Goal: Task Accomplishment & Management: Complete application form

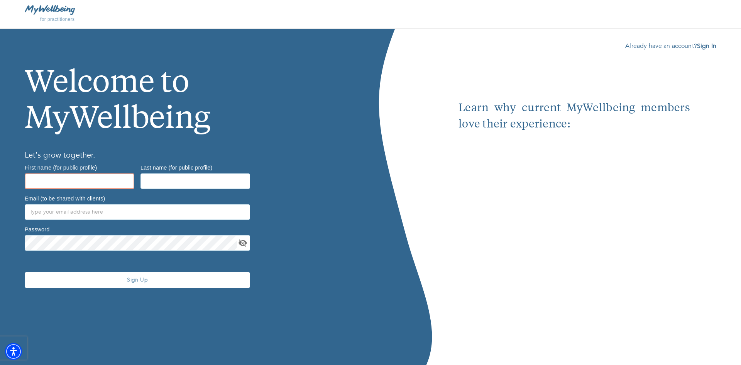
click at [64, 176] on input "text" at bounding box center [80, 180] width 110 height 15
type input "[PERSON_NAME]"
type input "Colibri"
drag, startPoint x: 69, startPoint y: 210, endPoint x: 24, endPoint y: 212, distance: 45.6
click at [24, 212] on div "Email (to be shared with clients) [EMAIL_ADDRESS][DOMAIN_NAME]" at bounding box center [138, 207] width 232 height 31
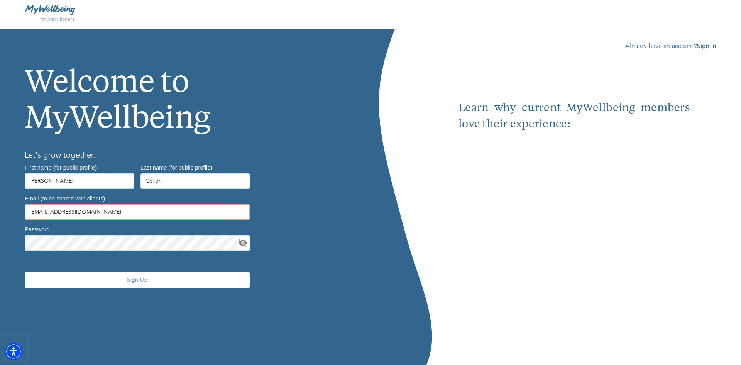
type input "[EMAIL_ADDRESS][DOMAIN_NAME]"
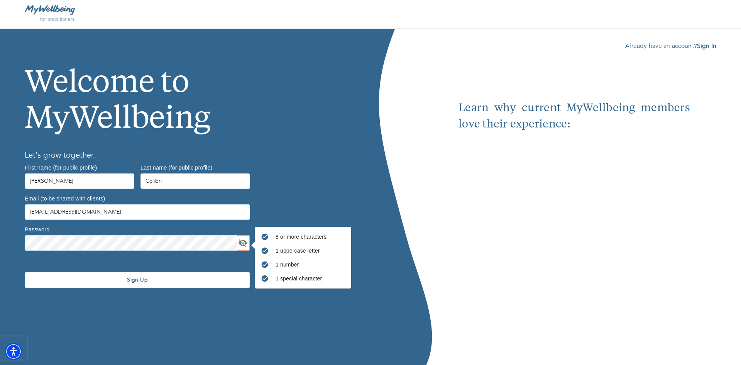
click at [80, 283] on button "Sign Up" at bounding box center [137, 279] width 225 height 15
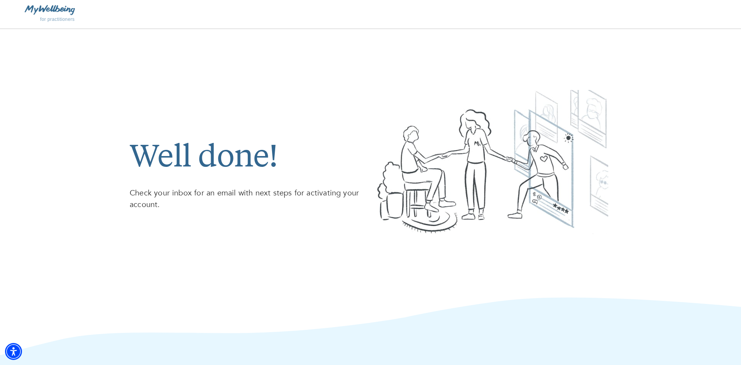
click at [686, 106] on div "Well done! Check your inbox for an email with next steps for activating your ac…" at bounding box center [370, 192] width 741 height 326
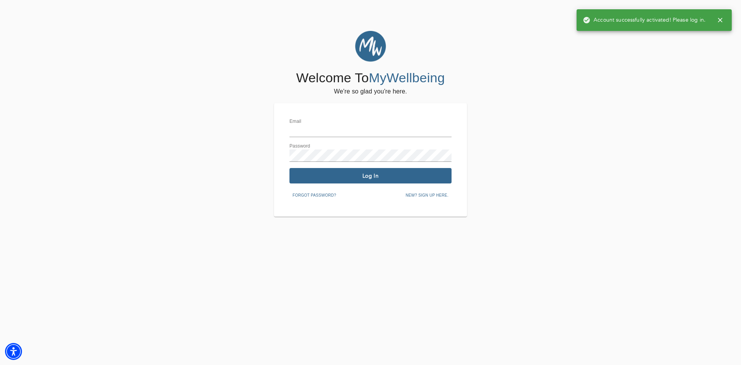
type input "[EMAIL_ADDRESS][DOMAIN_NAME]"
click at [375, 174] on span "Log In" at bounding box center [371, 175] width 156 height 7
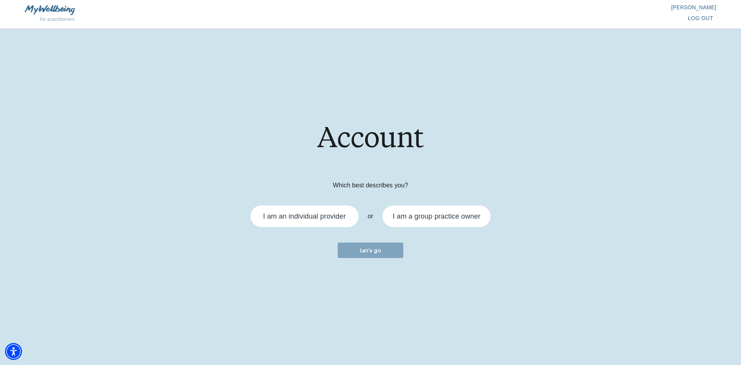
click at [323, 219] on div "I am an individual provider" at bounding box center [304, 216] width 83 height 7
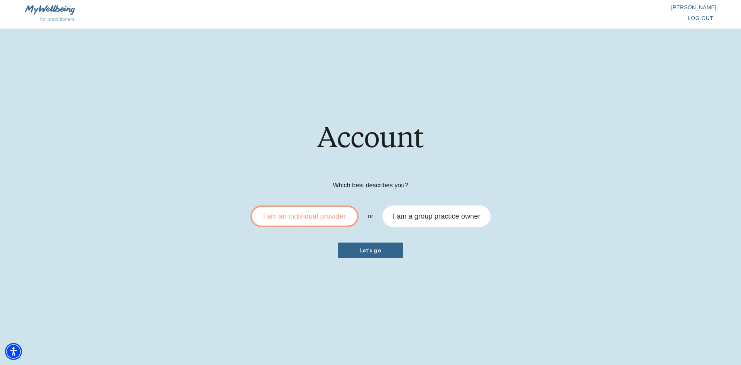
click at [364, 247] on span "Let's go" at bounding box center [370, 250] width 59 height 7
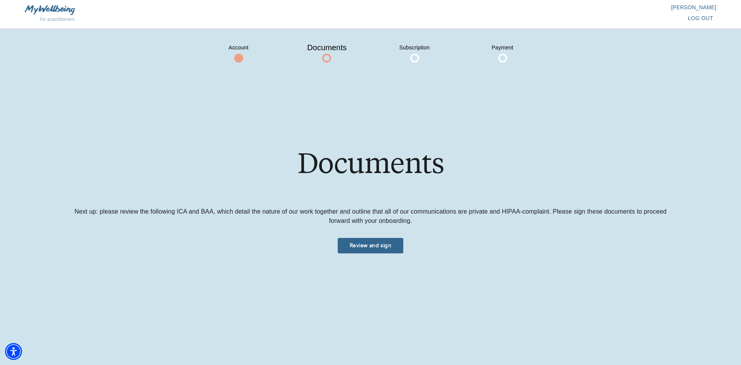
click at [364, 247] on span "Review and sign" at bounding box center [370, 245] width 59 height 7
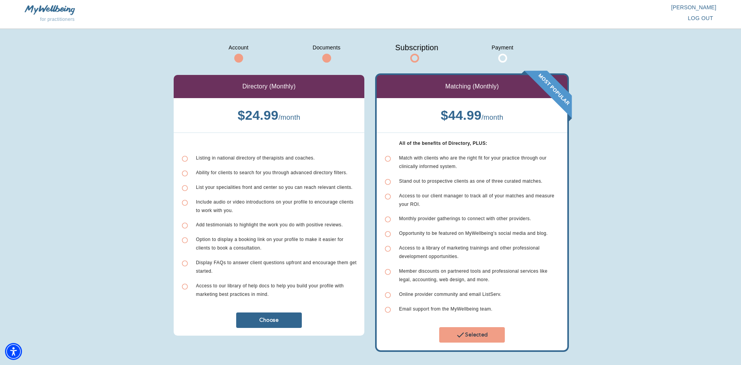
click at [699, 22] on span "log out" at bounding box center [700, 19] width 25 height 10
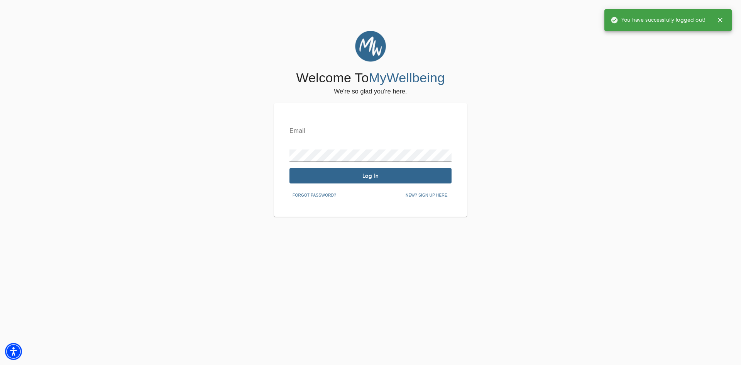
type input "[EMAIL_ADDRESS][DOMAIN_NAME]"
